Goal: Transaction & Acquisition: Download file/media

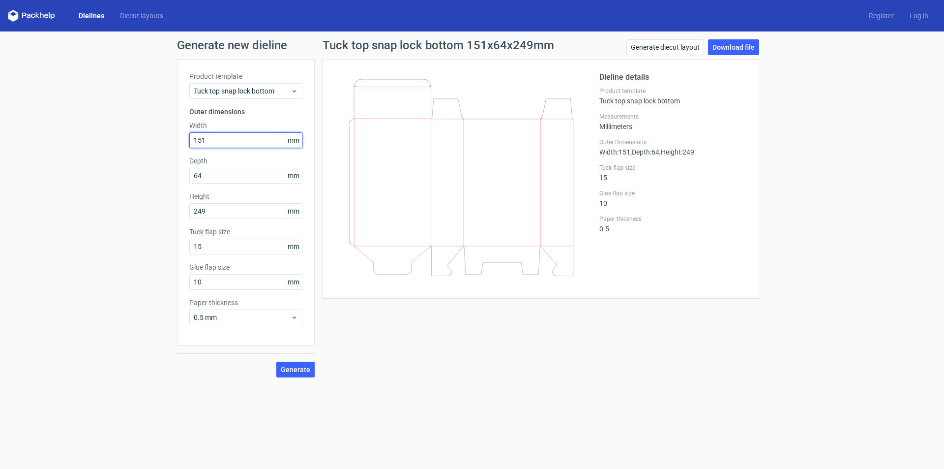
click at [210, 139] on input "151" at bounding box center [245, 140] width 113 height 16
drag, startPoint x: 237, startPoint y: 135, endPoint x: 124, endPoint y: 150, distance: 113.6
click at [124, 150] on div "Generate new dieline Product template Tuck top snap lock bottom Outer dimension…" at bounding box center [472, 208] width 944 height 354
click at [232, 89] on span "Tuck top snap lock bottom" at bounding box center [242, 91] width 97 height 10
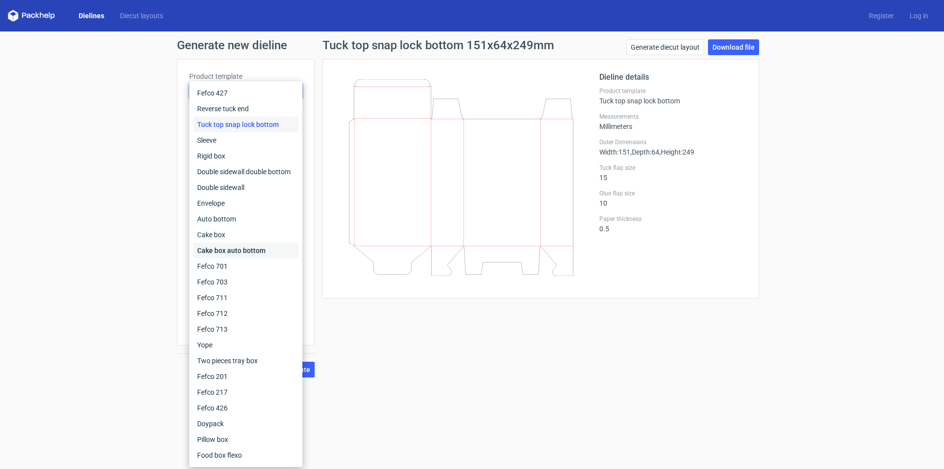
click at [227, 252] on div "Cake box auto bottom" at bounding box center [245, 250] width 105 height 16
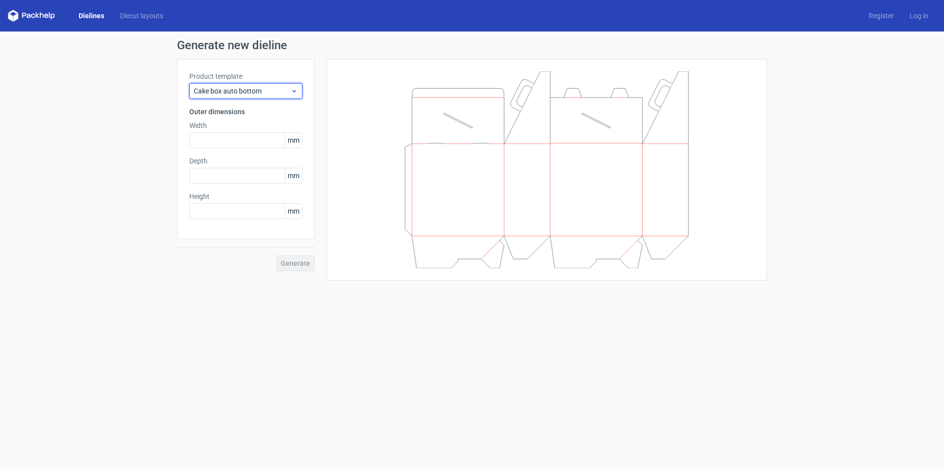
click at [233, 88] on span "Cake box auto bottom" at bounding box center [242, 91] width 97 height 10
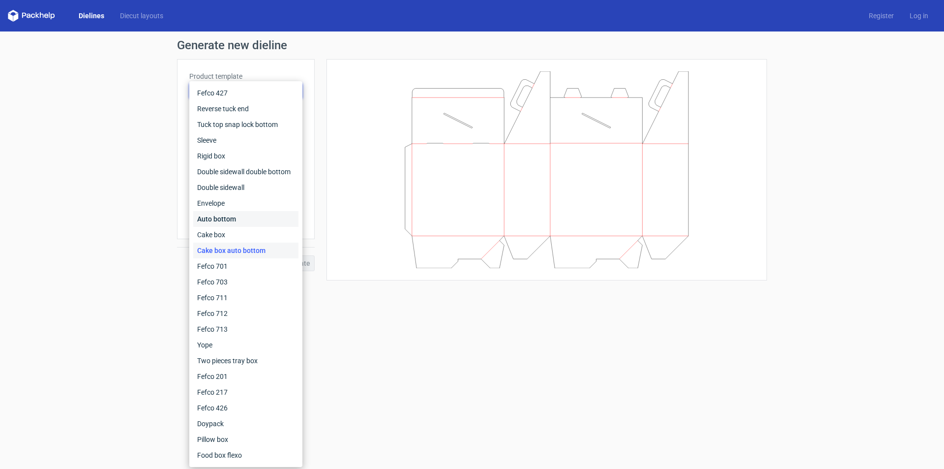
click at [226, 218] on div "Auto bottom" at bounding box center [245, 219] width 105 height 16
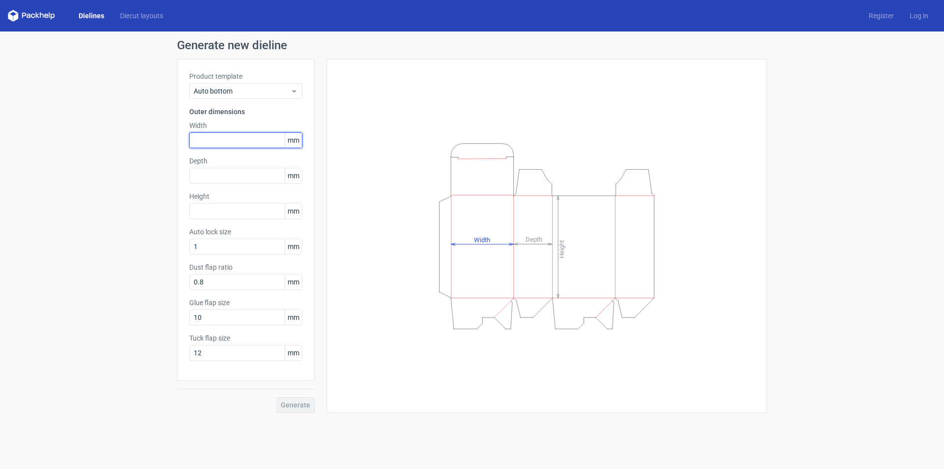
click at [221, 136] on input "text" at bounding box center [245, 140] width 113 height 16
type input "160"
type input "50"
type input "160"
click at [276, 397] on button "Generate" at bounding box center [295, 405] width 38 height 16
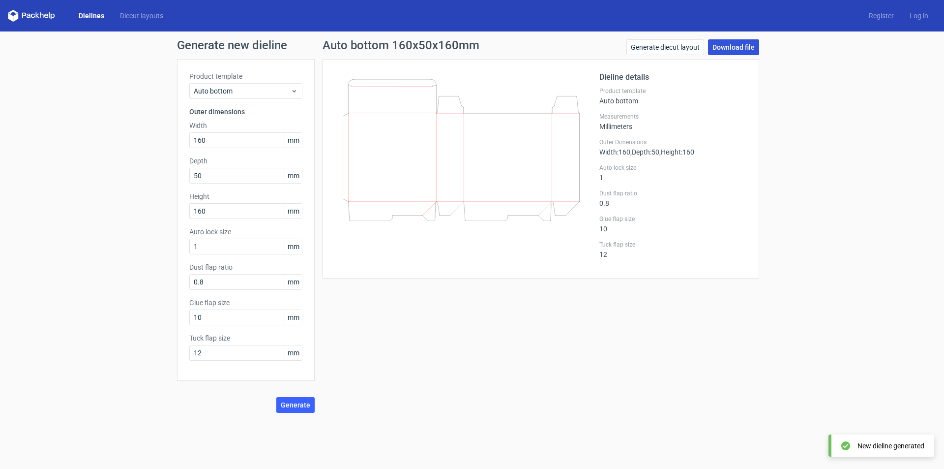
click at [738, 45] on link "Download file" at bounding box center [733, 47] width 51 height 16
